Goal: Check status: Check status

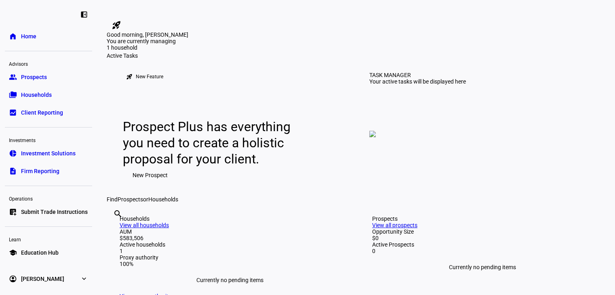
click at [41, 95] on span "Households" at bounding box center [36, 95] width 31 height 8
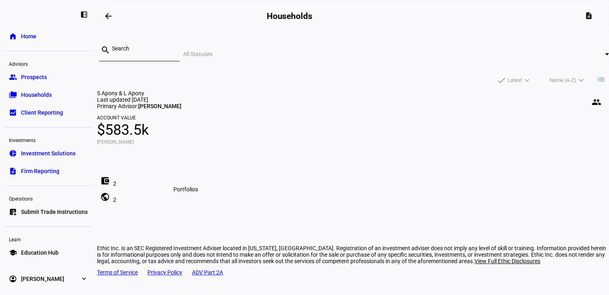
click at [115, 207] on span at bounding box center [104, 197] width 19 height 19
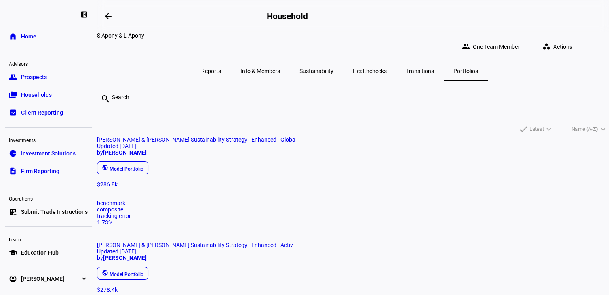
scroll to position [40, 0]
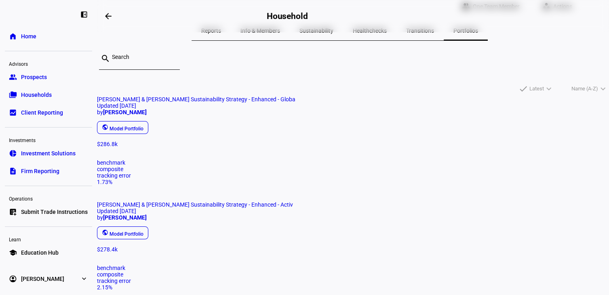
click at [212, 185] on mat-card "[PERSON_NAME] & [PERSON_NAME] Sustainability Strategy - Enhanced - Globa Update…" at bounding box center [353, 140] width 512 height 89
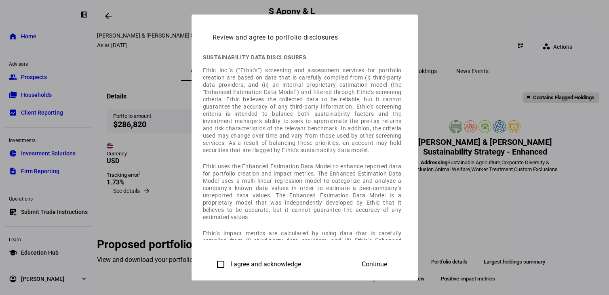
click at [213, 260] on input "I agree and acknowledge" at bounding box center [221, 265] width 16 height 16
checkbox input "true"
click at [387, 261] on span "Continue" at bounding box center [374, 264] width 25 height 7
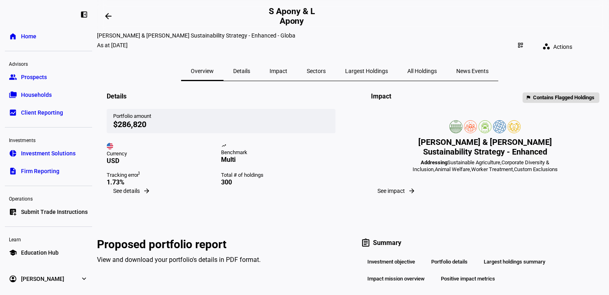
click at [39, 97] on span "Households" at bounding box center [36, 95] width 31 height 8
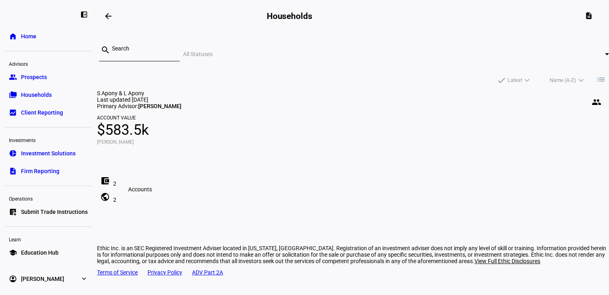
click at [115, 191] on span at bounding box center [104, 180] width 19 height 19
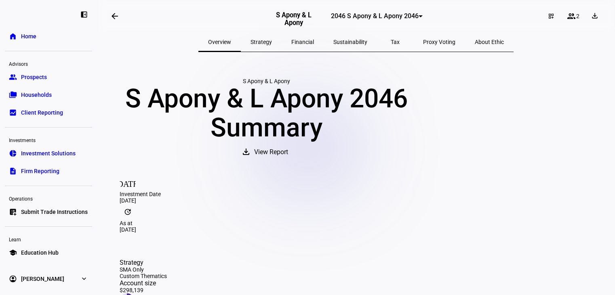
click at [391, 40] on span "Tax" at bounding box center [395, 42] width 9 height 6
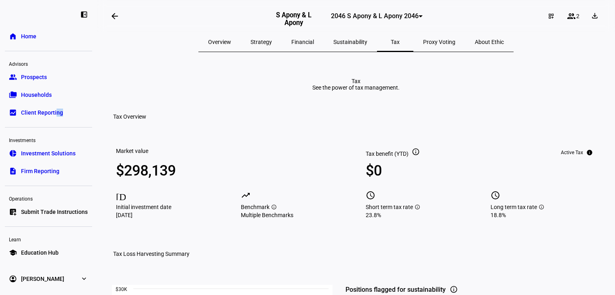
drag, startPoint x: 88, startPoint y: 122, endPoint x: 54, endPoint y: 107, distance: 37.5
click at [55, 109] on div "left_panel_close home Home Advisors group Prospects folder_copy Households bid_…" at bounding box center [48, 147] width 97 height 295
click at [47, 95] on span "Households" at bounding box center [36, 95] width 31 height 8
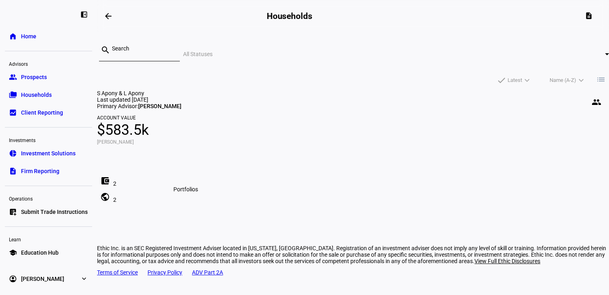
click at [110, 202] on mat-icon "public" at bounding box center [105, 197] width 10 height 10
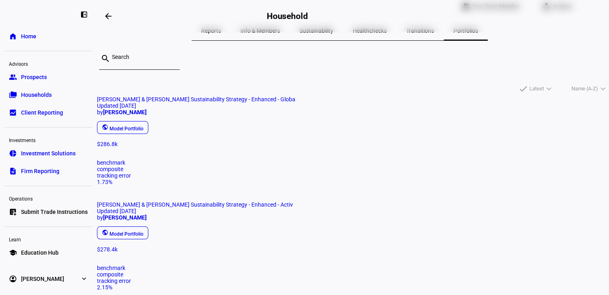
scroll to position [46, 0]
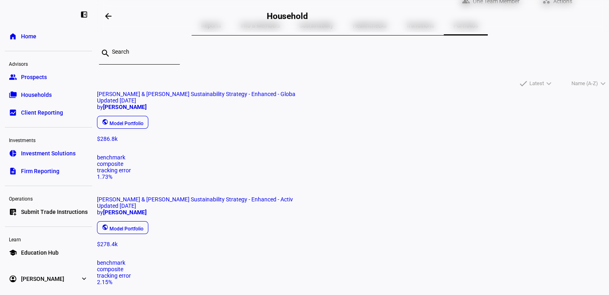
click at [185, 97] on span "[PERSON_NAME] & [PERSON_NAME] Sustainability Strategy - Enhanced - Globa" at bounding box center [196, 94] width 198 height 6
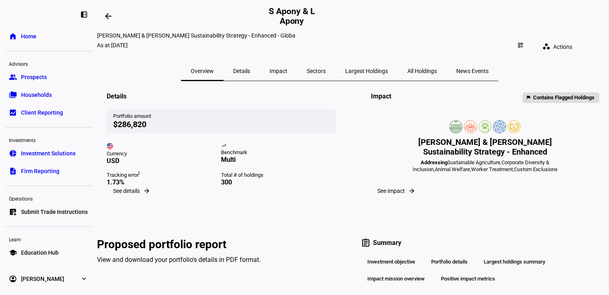
click at [250, 68] on span "Details" at bounding box center [241, 71] width 17 height 6
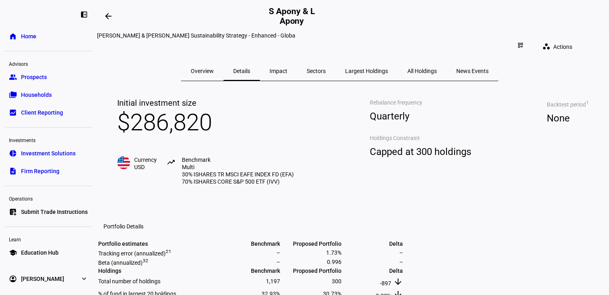
click at [420, 68] on span "All Holdings" at bounding box center [421, 71] width 29 height 6
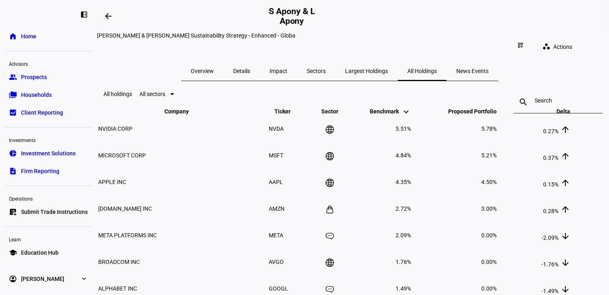
click at [373, 72] on span "Largest Holdings" at bounding box center [366, 70] width 43 height 19
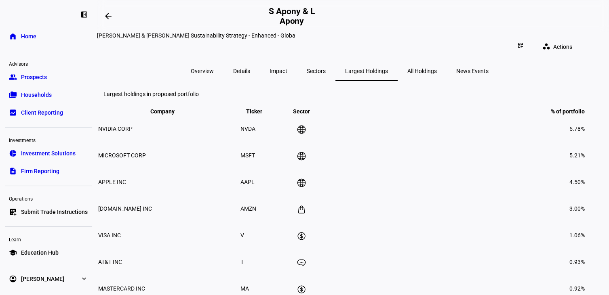
click at [287, 68] on span "Impact" at bounding box center [279, 71] width 18 height 6
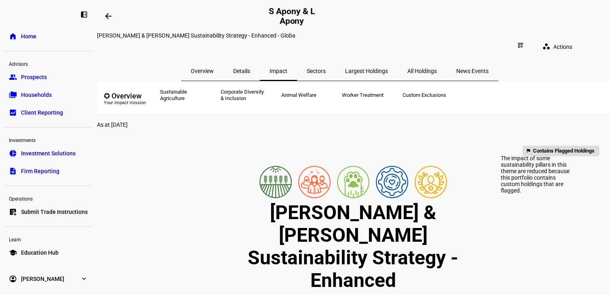
click at [536, 147] on span "Contains Flagged Holdings" at bounding box center [563, 151] width 61 height 9
